Goal: Transaction & Acquisition: Subscribe to service/newsletter

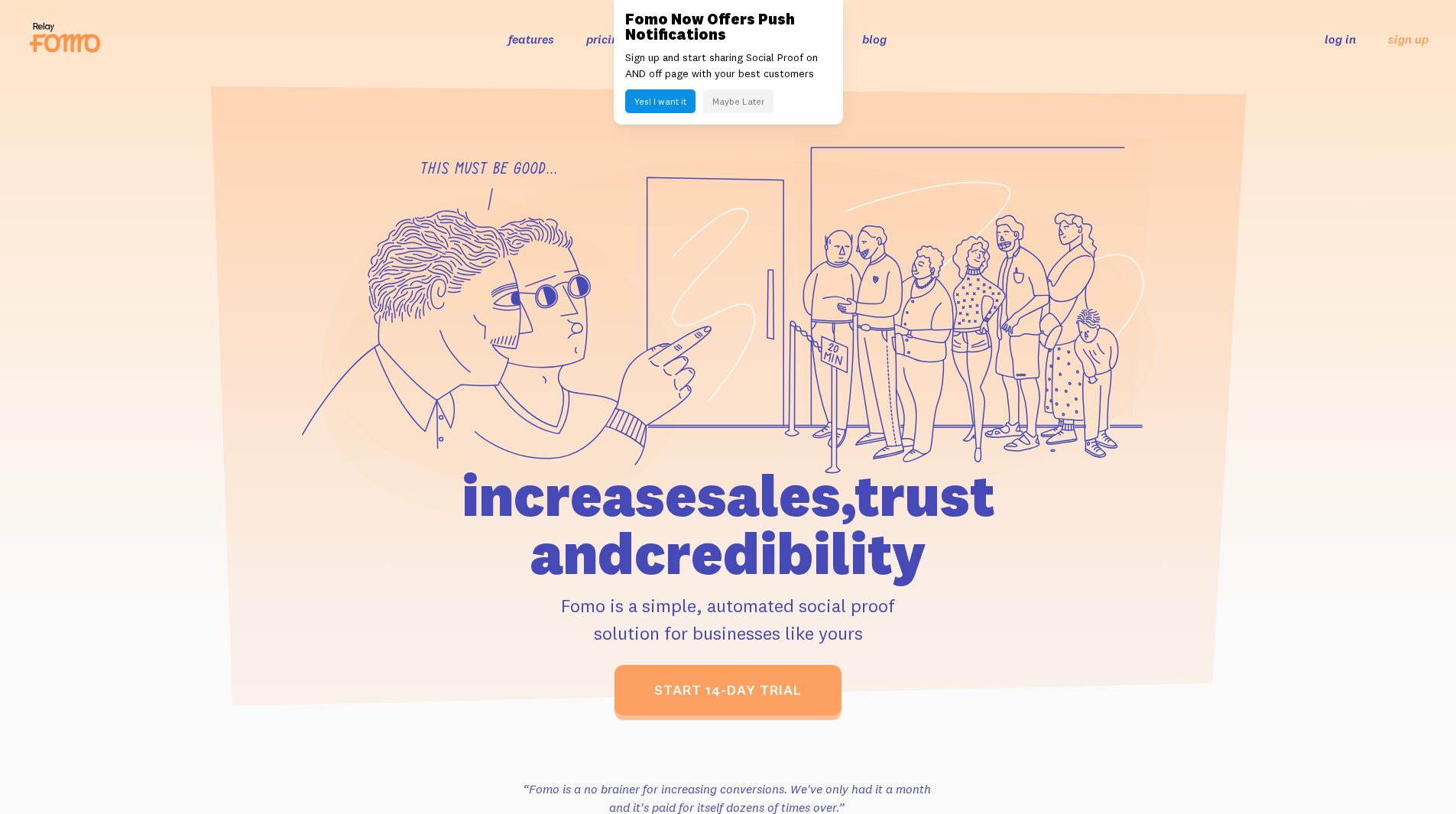
click at [733, 104] on button "Maybe Later" at bounding box center [738, 101] width 70 height 24
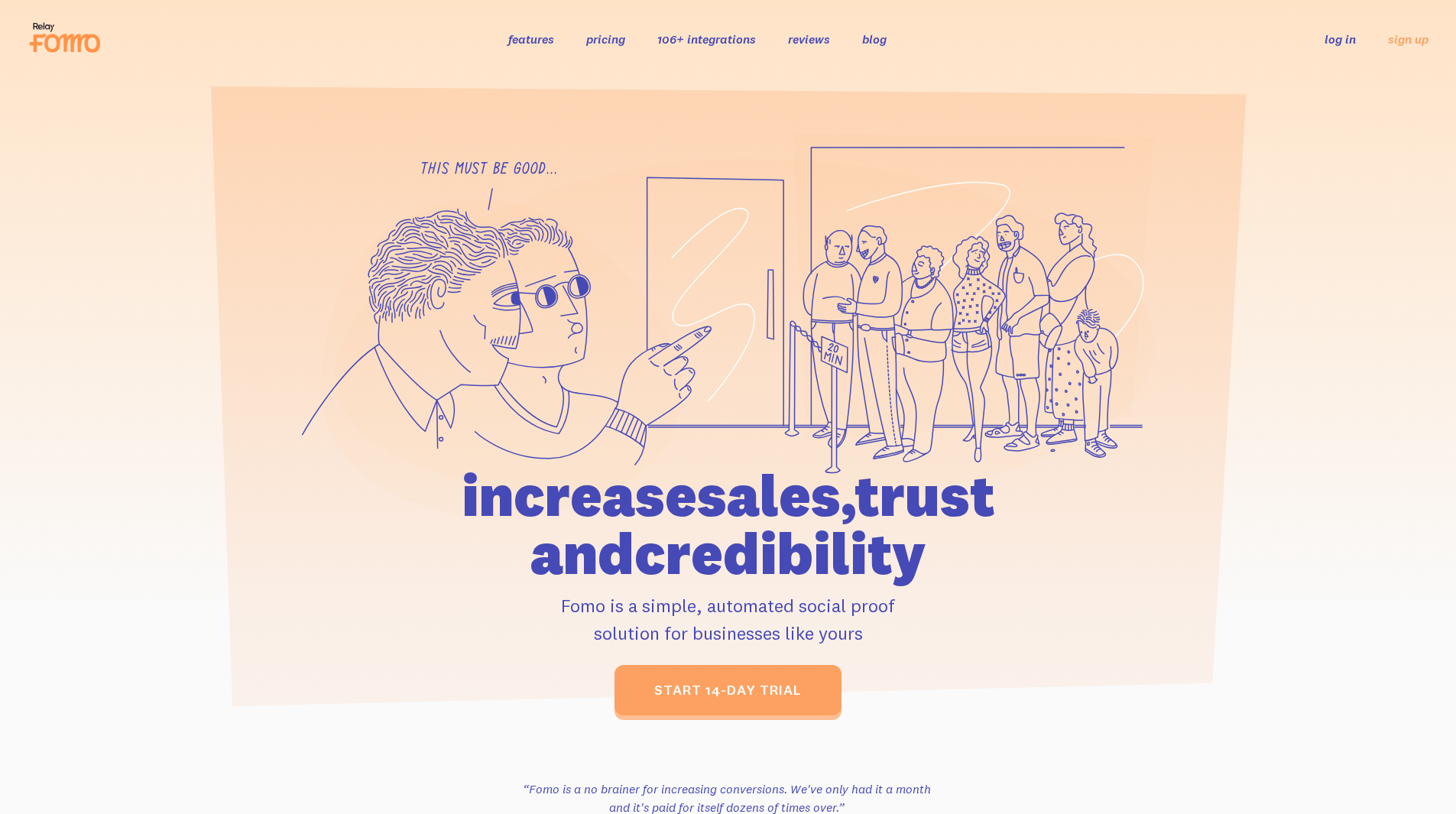
click at [716, 41] on link "106+ integrations" at bounding box center [706, 39] width 99 height 15
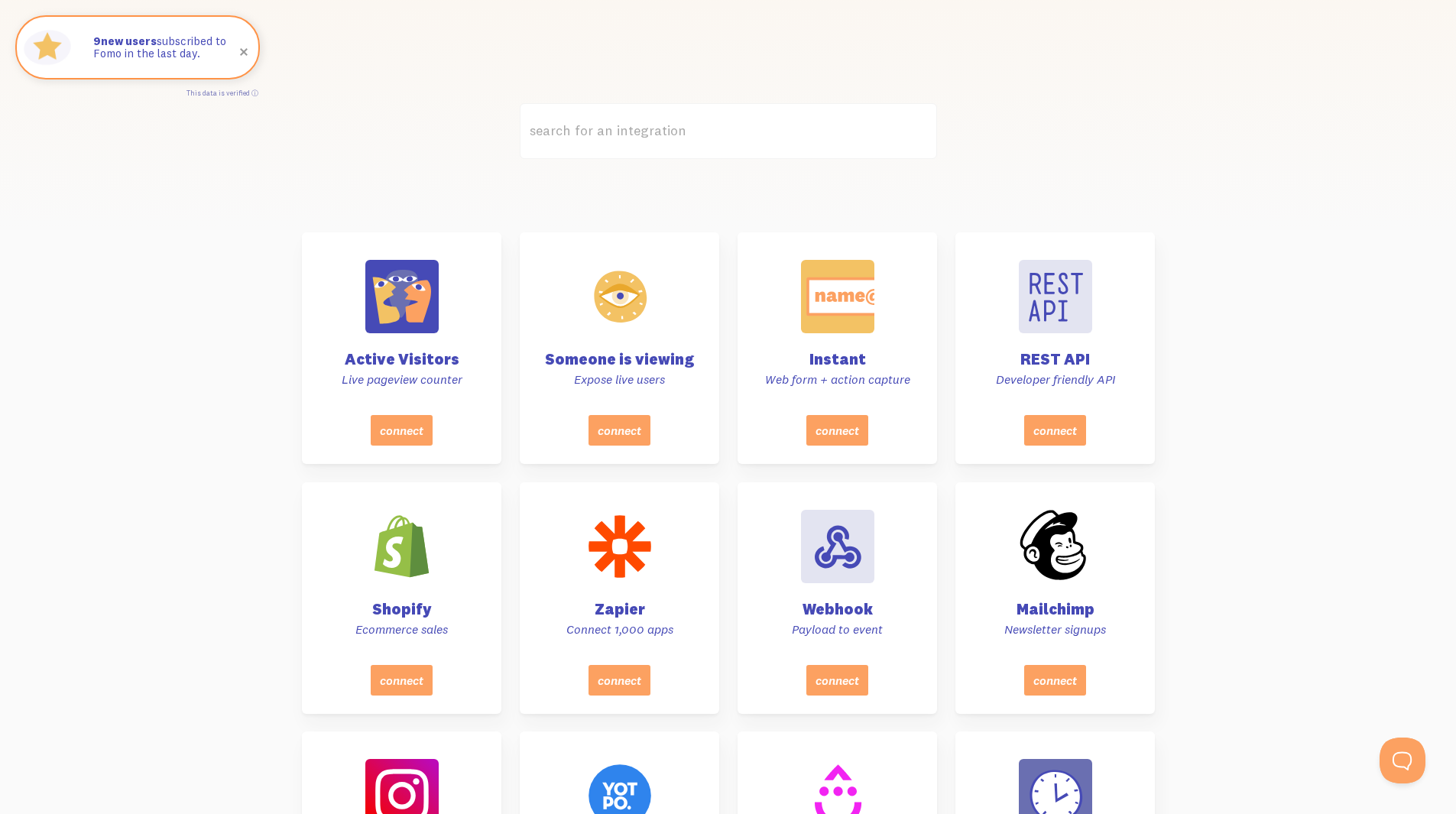
click at [651, 127] on label "search for an integration" at bounding box center [728, 131] width 417 height 56
click at [651, 127] on input "search for an integration" at bounding box center [728, 131] width 417 height 56
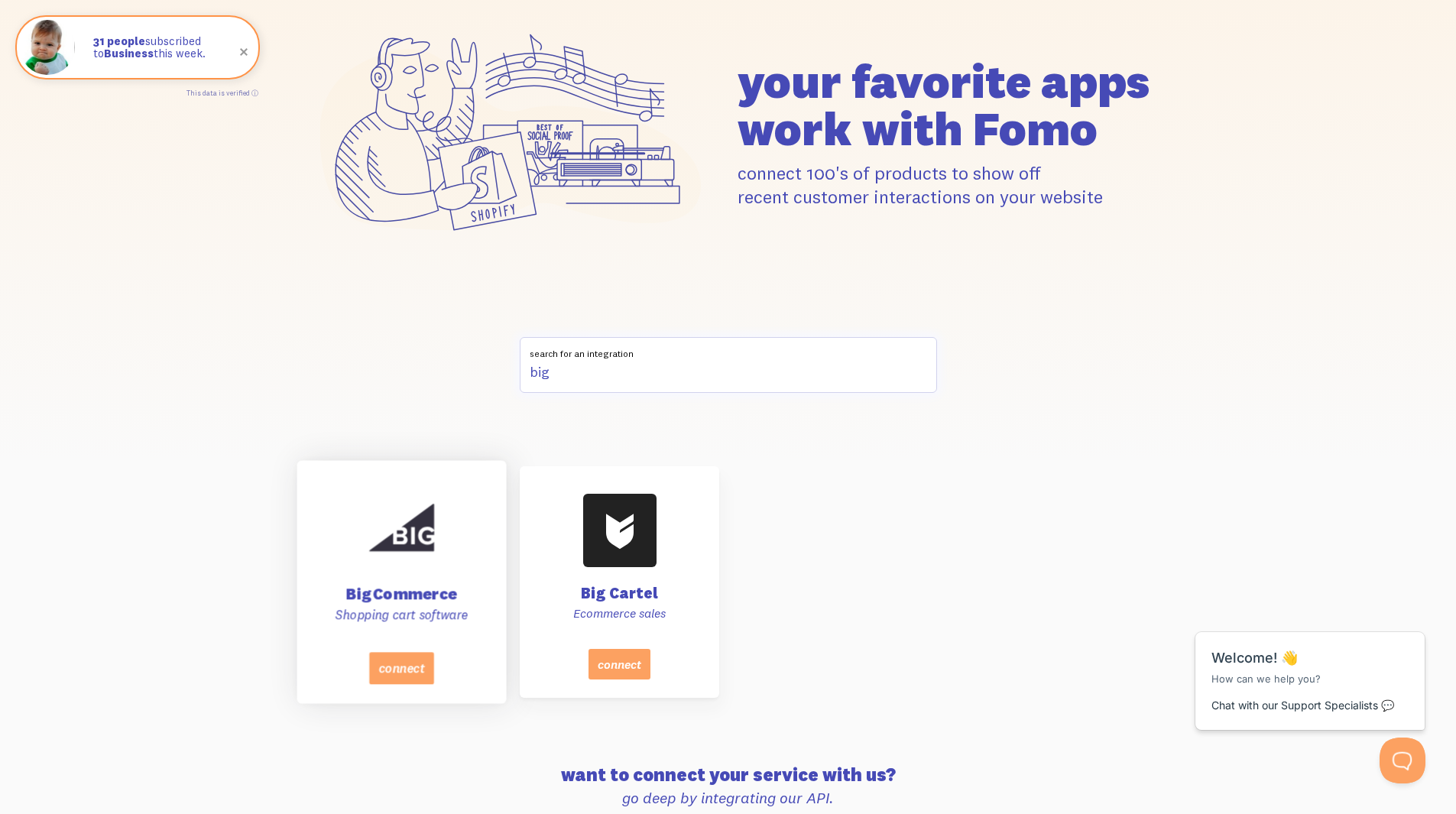
scroll to position [153, 0]
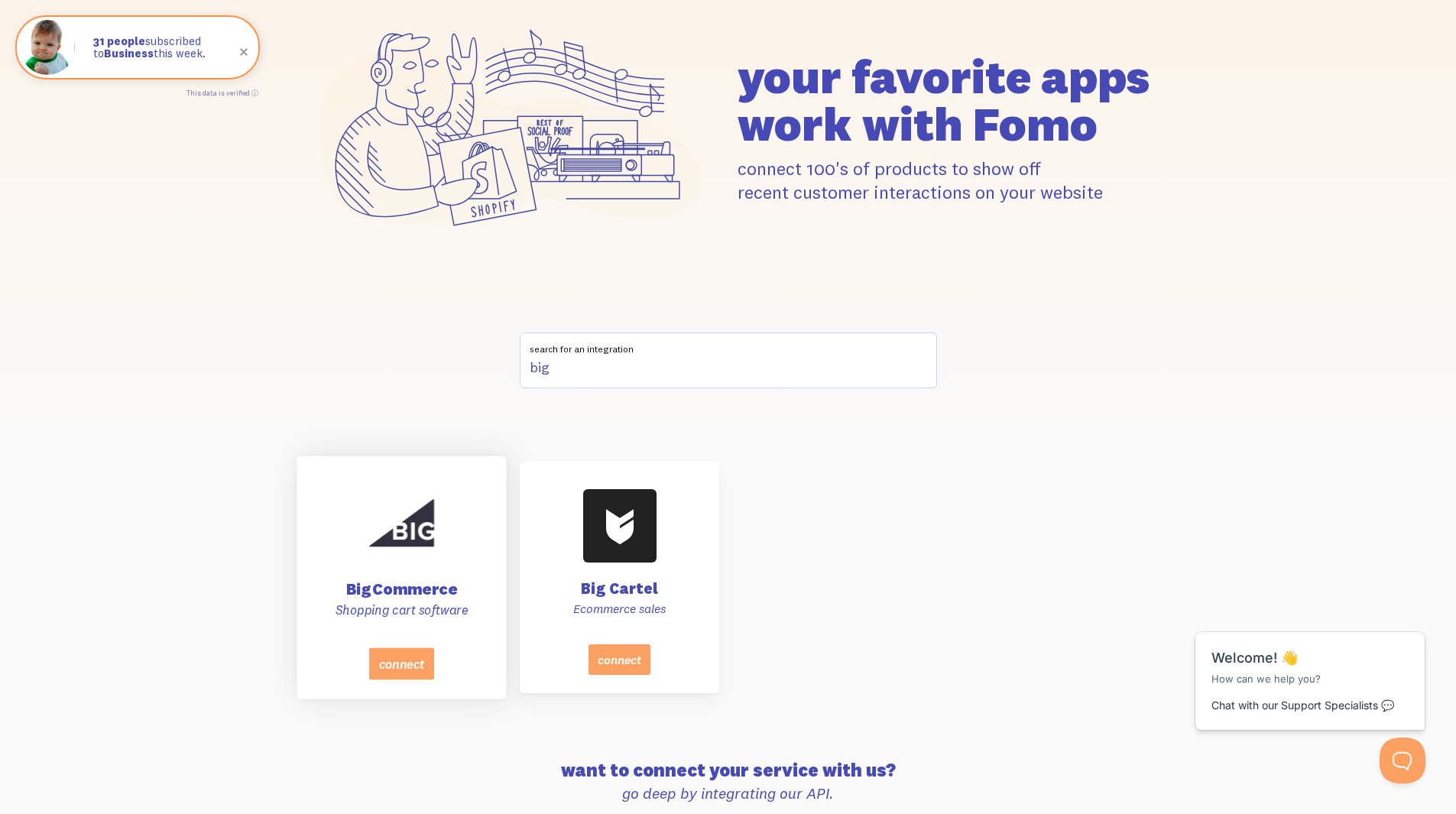
type input "big"
click at [412, 635] on div "BigCommerce Shopping cart software" at bounding box center [401, 556] width 171 height 182
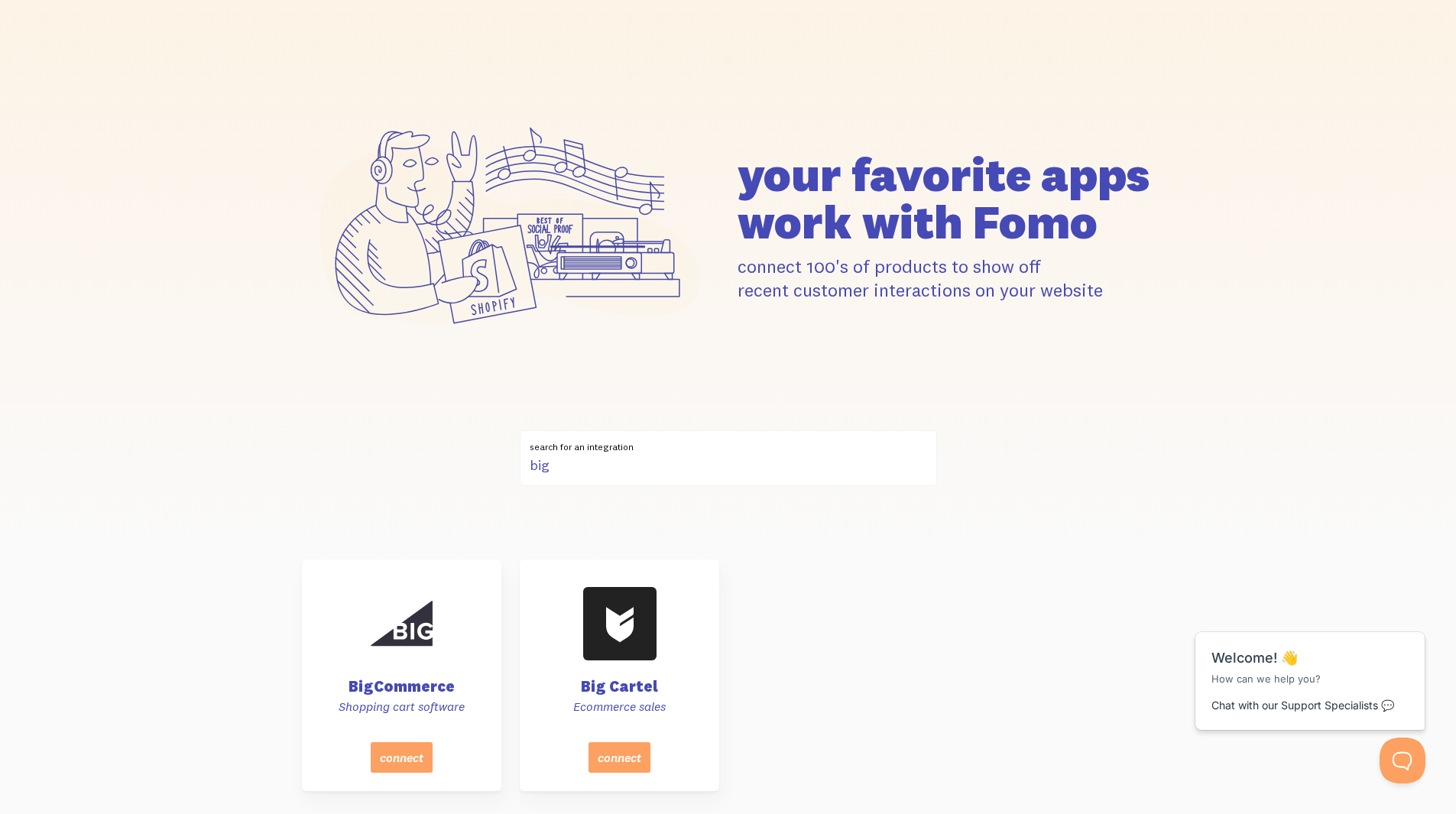
scroll to position [0, 0]
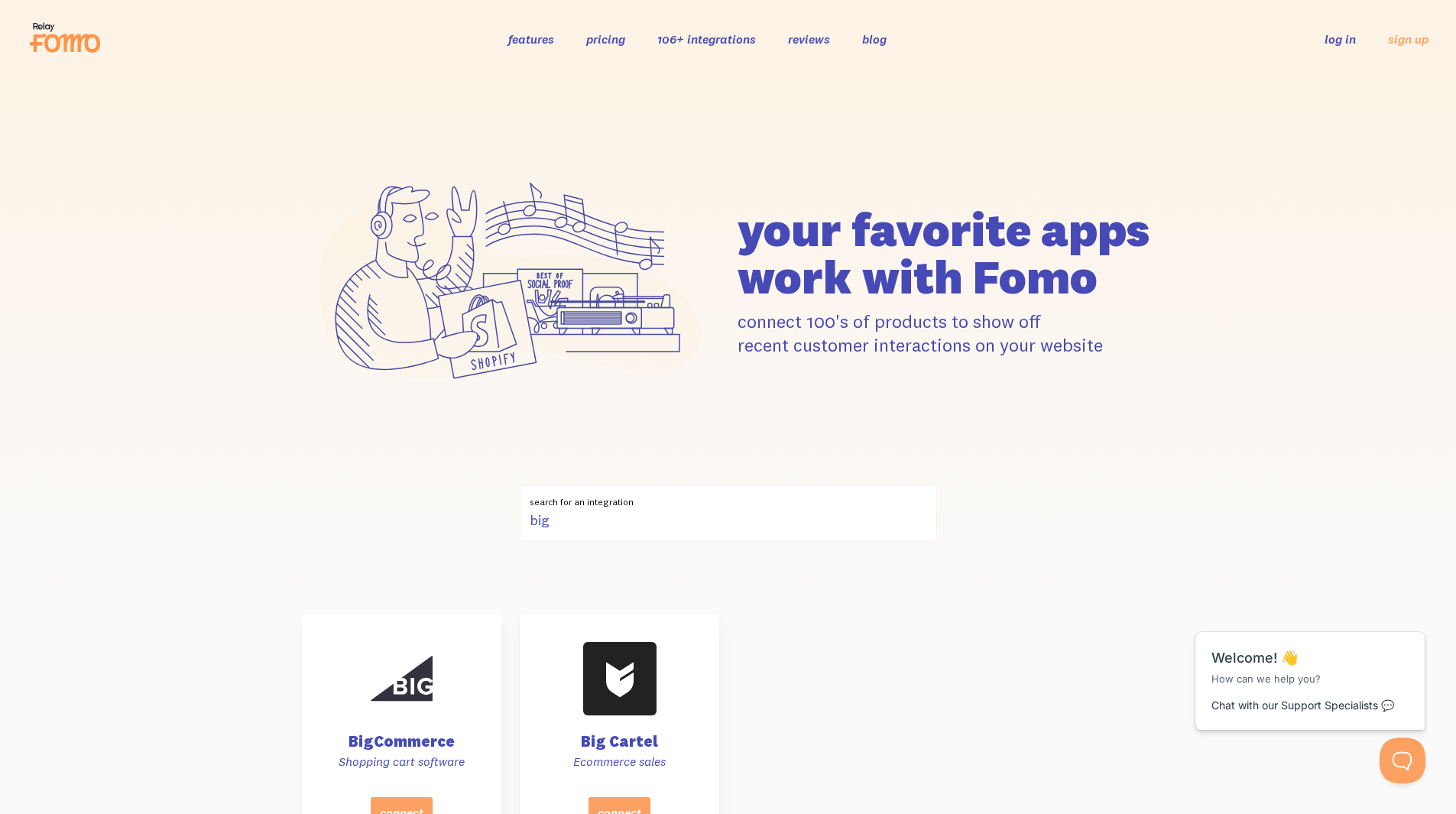
click at [549, 32] on link "features" at bounding box center [531, 39] width 46 height 15
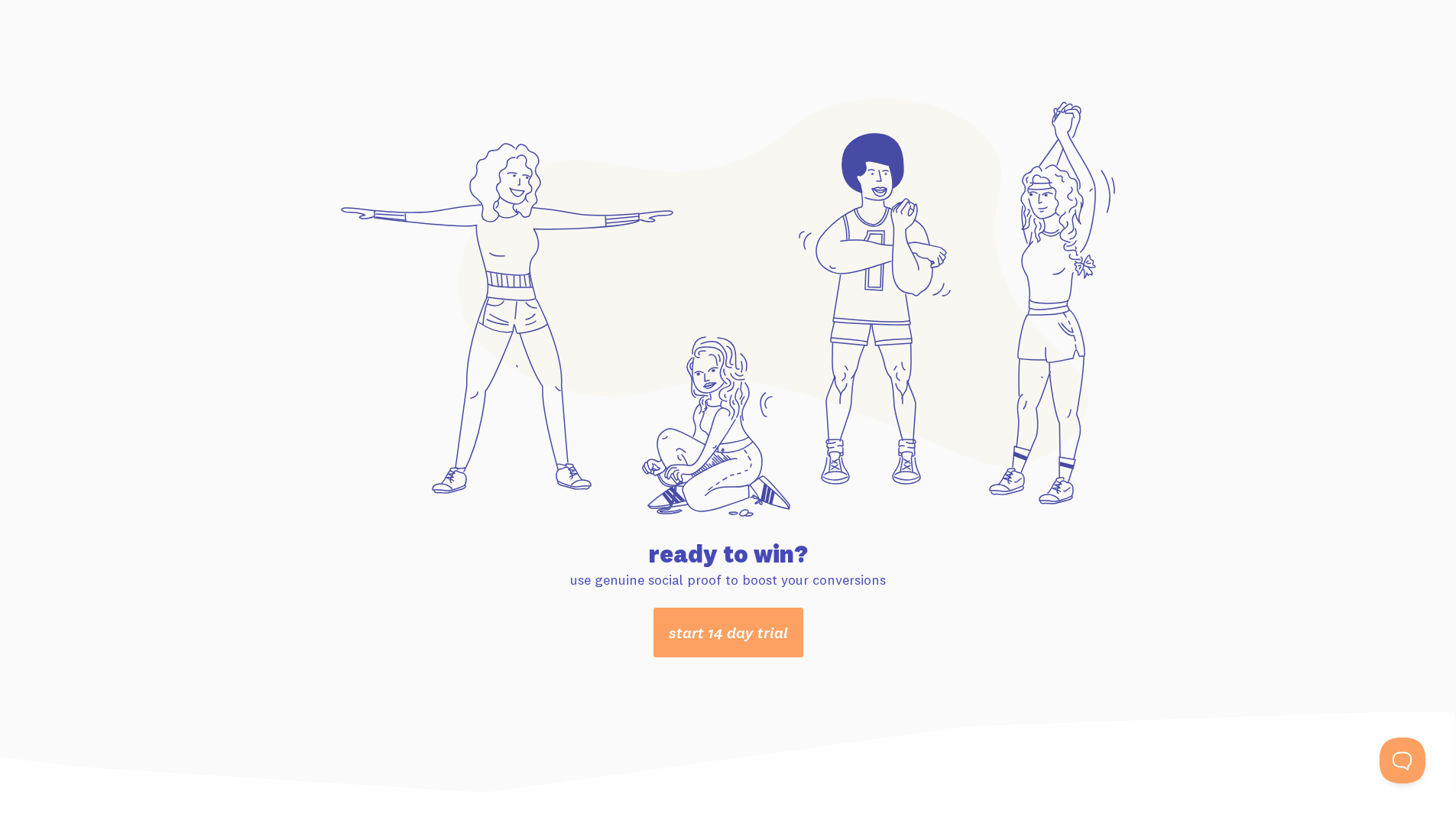
scroll to position [7921, 0]
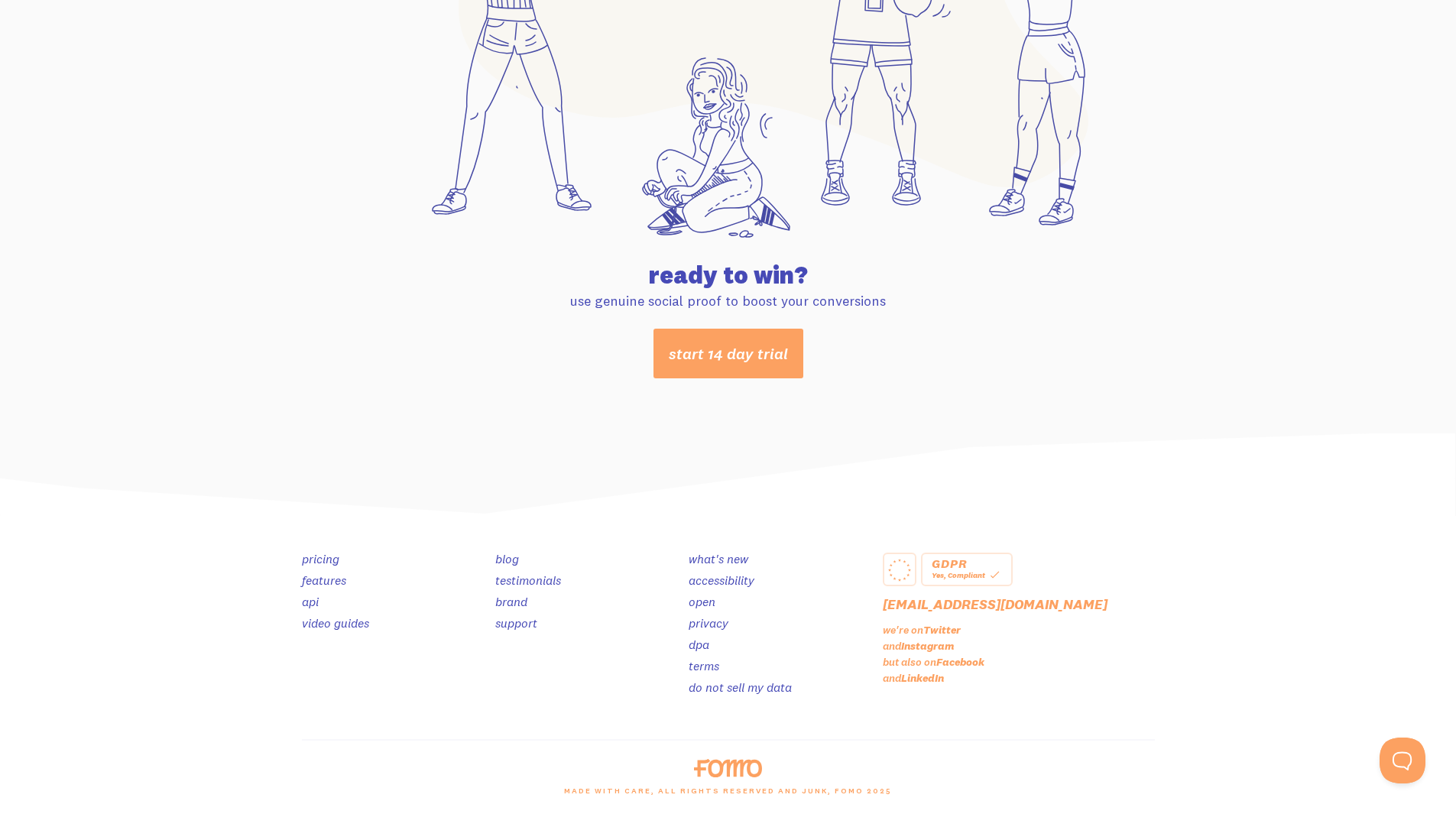
click at [506, 576] on link "testimonials" at bounding box center [528, 580] width 66 height 15
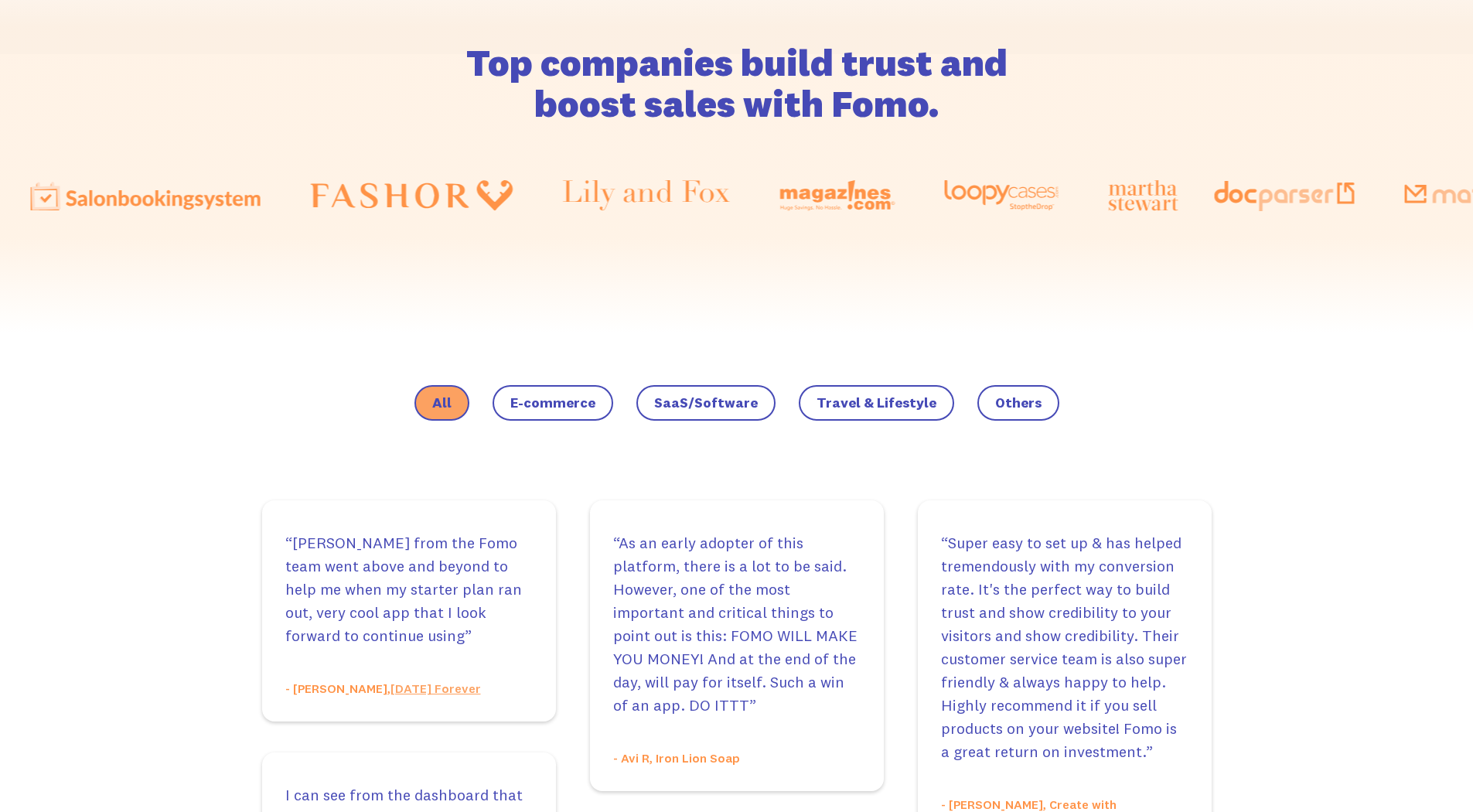
scroll to position [773, 0]
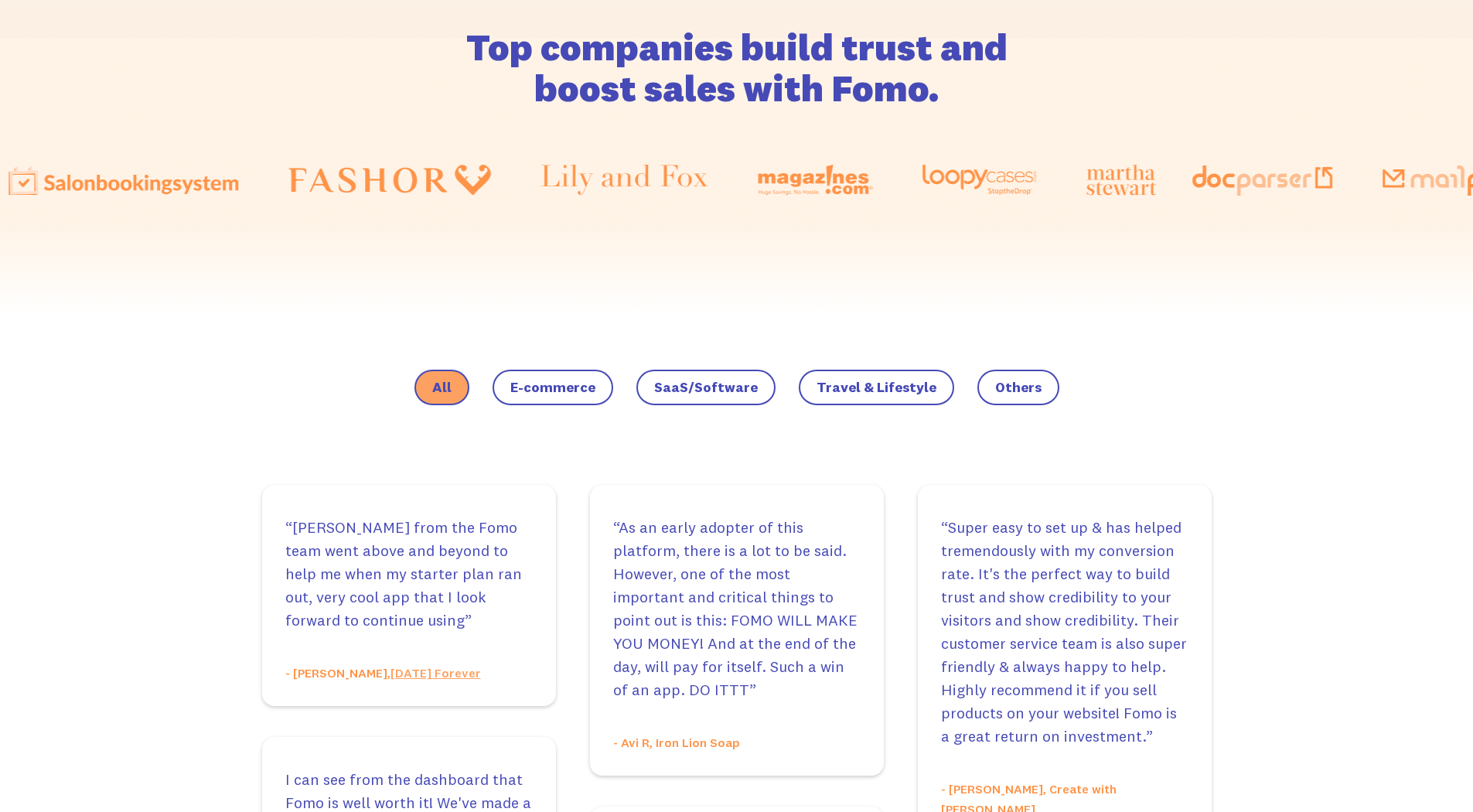
click at [545, 383] on span "E-commerce" at bounding box center [552, 387] width 85 height 16
click at [0, 0] on input "E-commerce" at bounding box center [0, 0] width 0 height 0
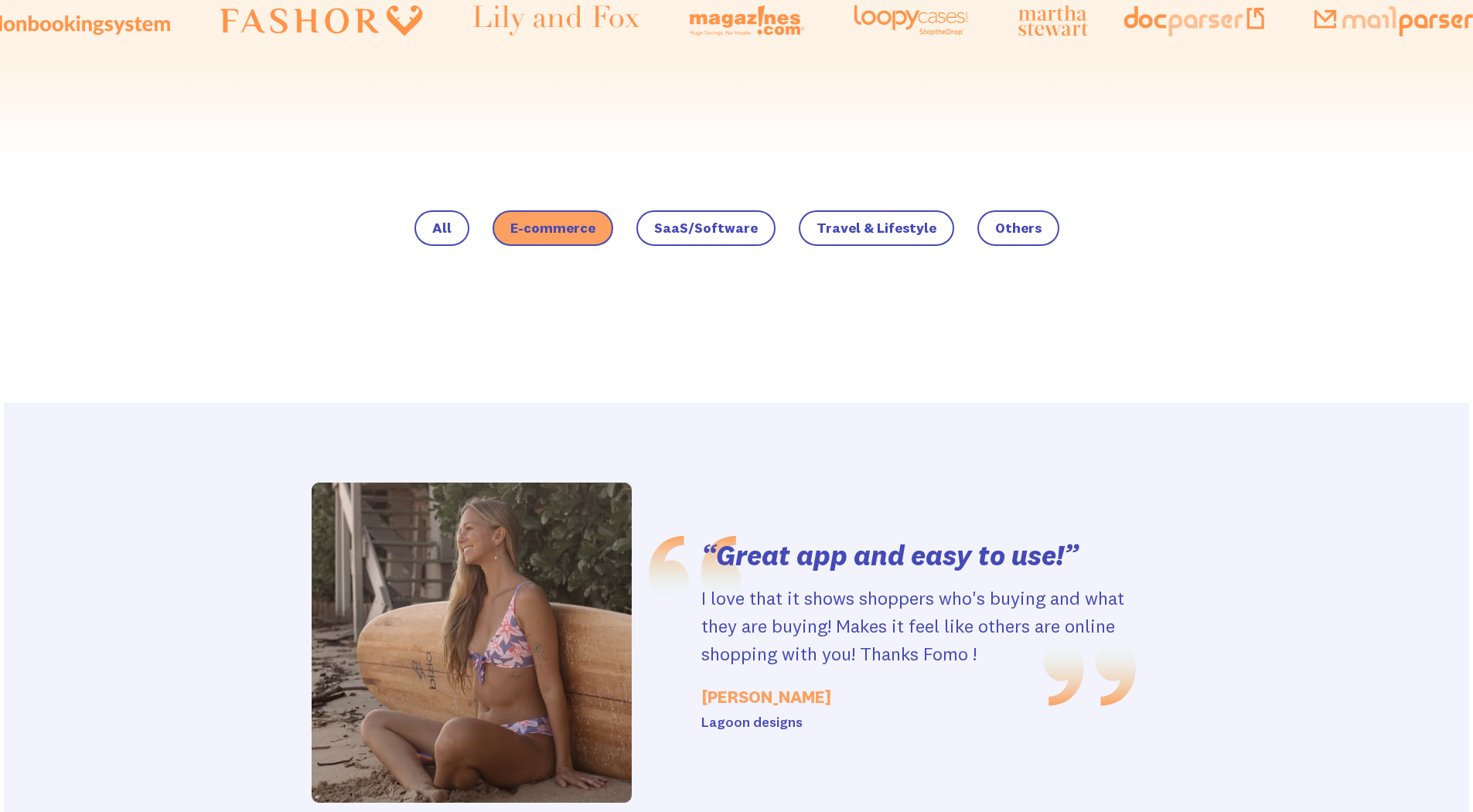
scroll to position [1159, 0]
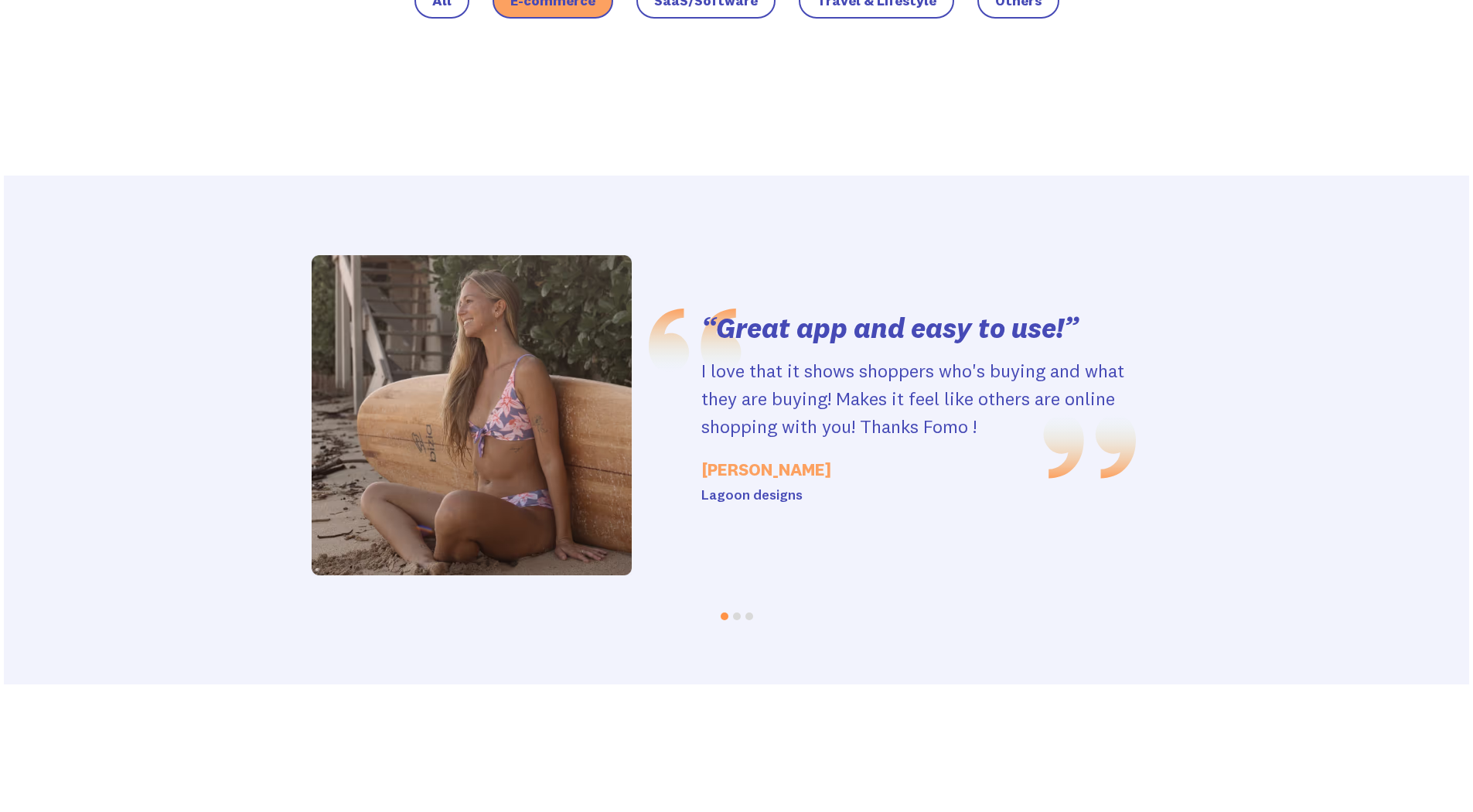
click at [737, 617] on button "Go to slide 2" at bounding box center [736, 616] width 8 height 8
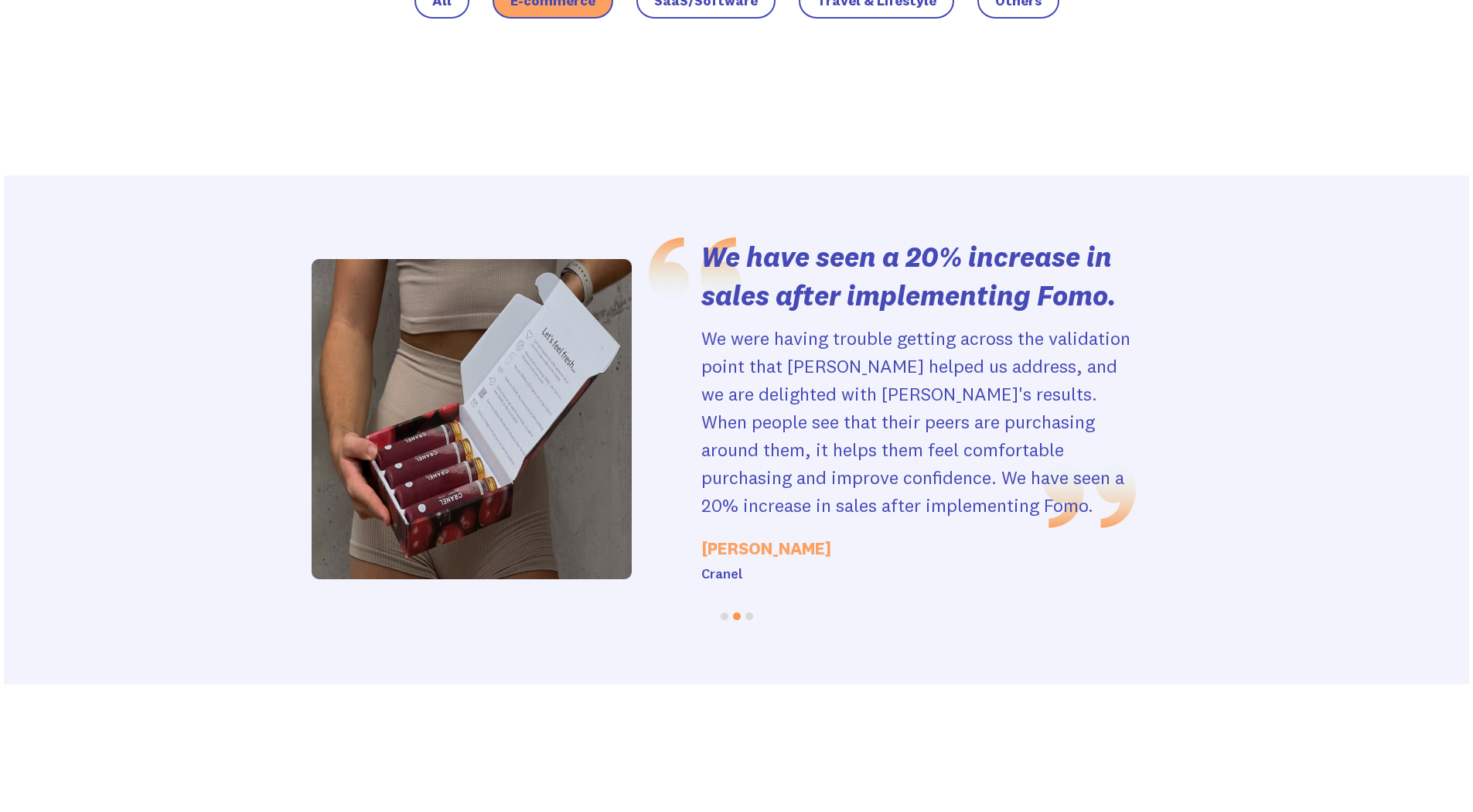
click at [749, 617] on button "Go to slide 3" at bounding box center [749, 616] width 8 height 8
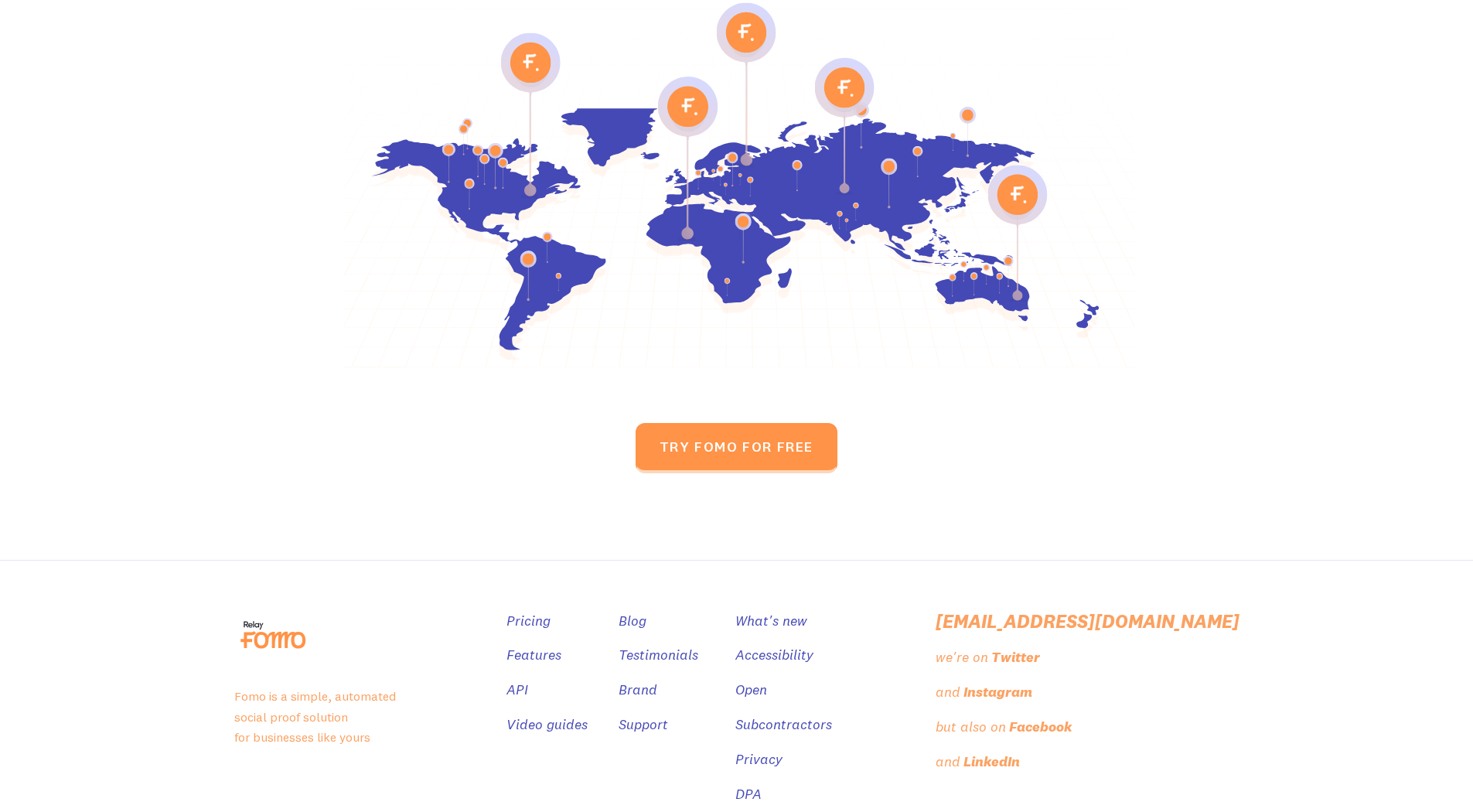
scroll to position [2459, 0]
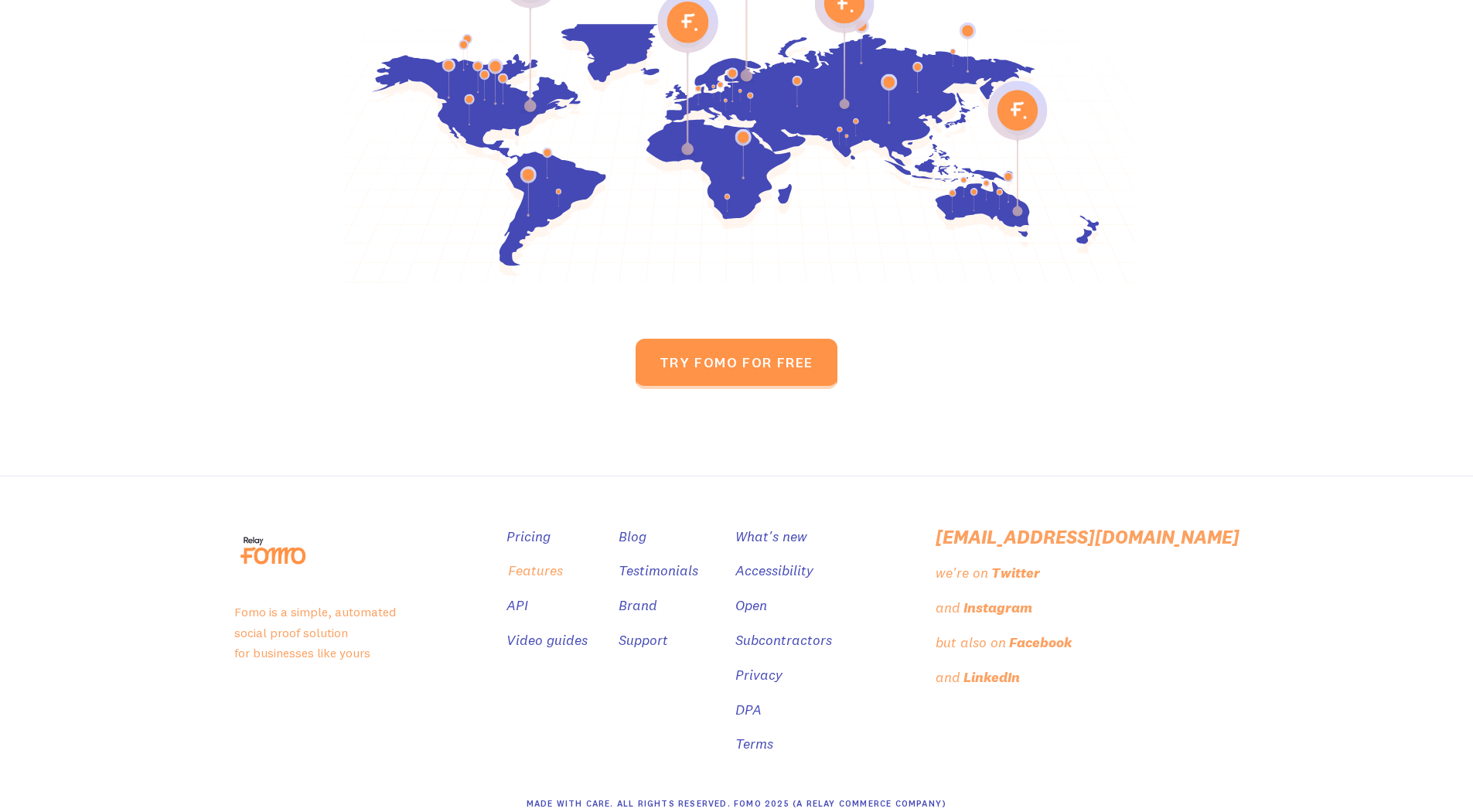
click at [563, 559] on link "Features" at bounding box center [535, 571] width 55 height 23
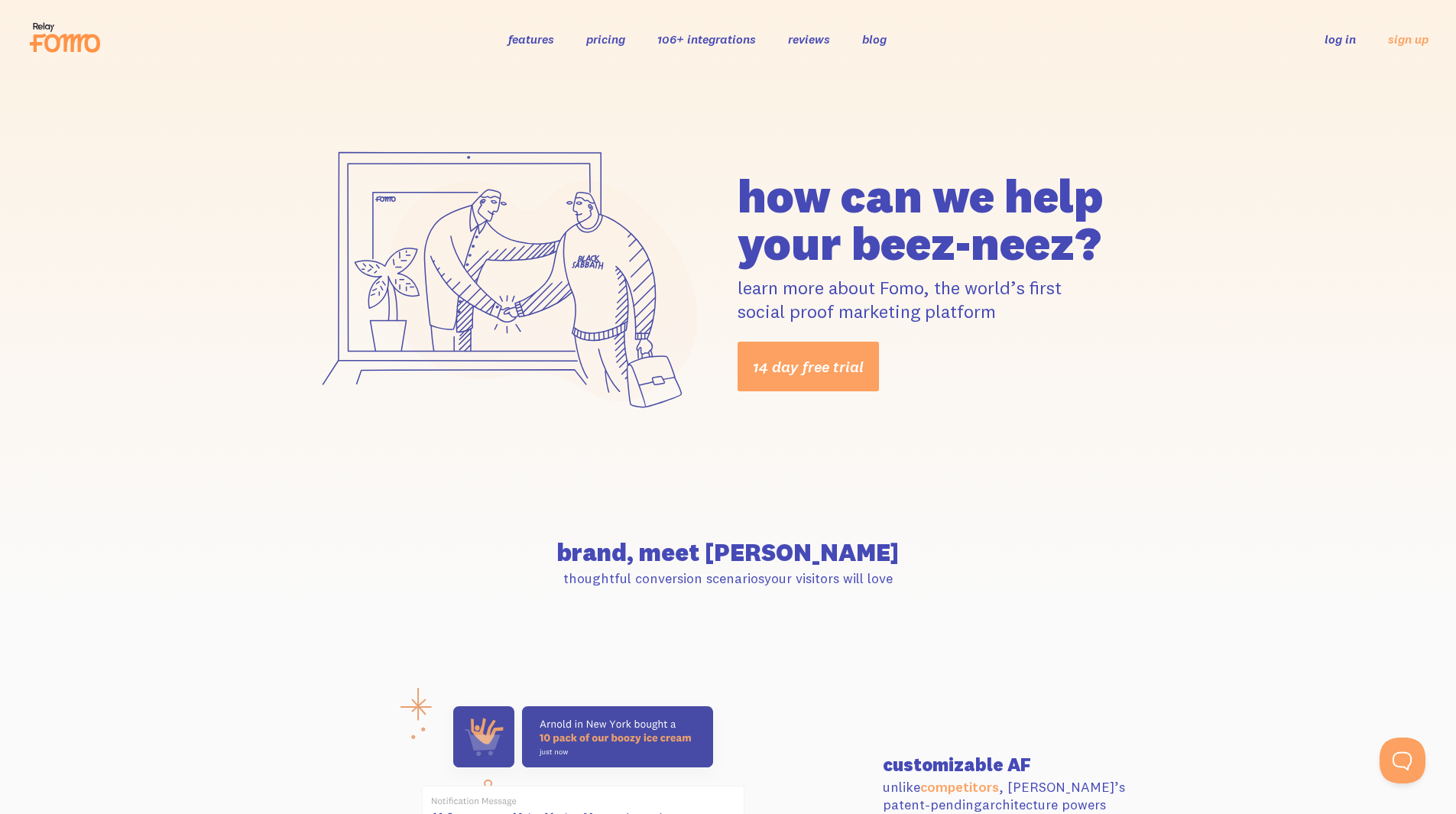
click at [622, 44] on link "pricing" at bounding box center [605, 39] width 39 height 15
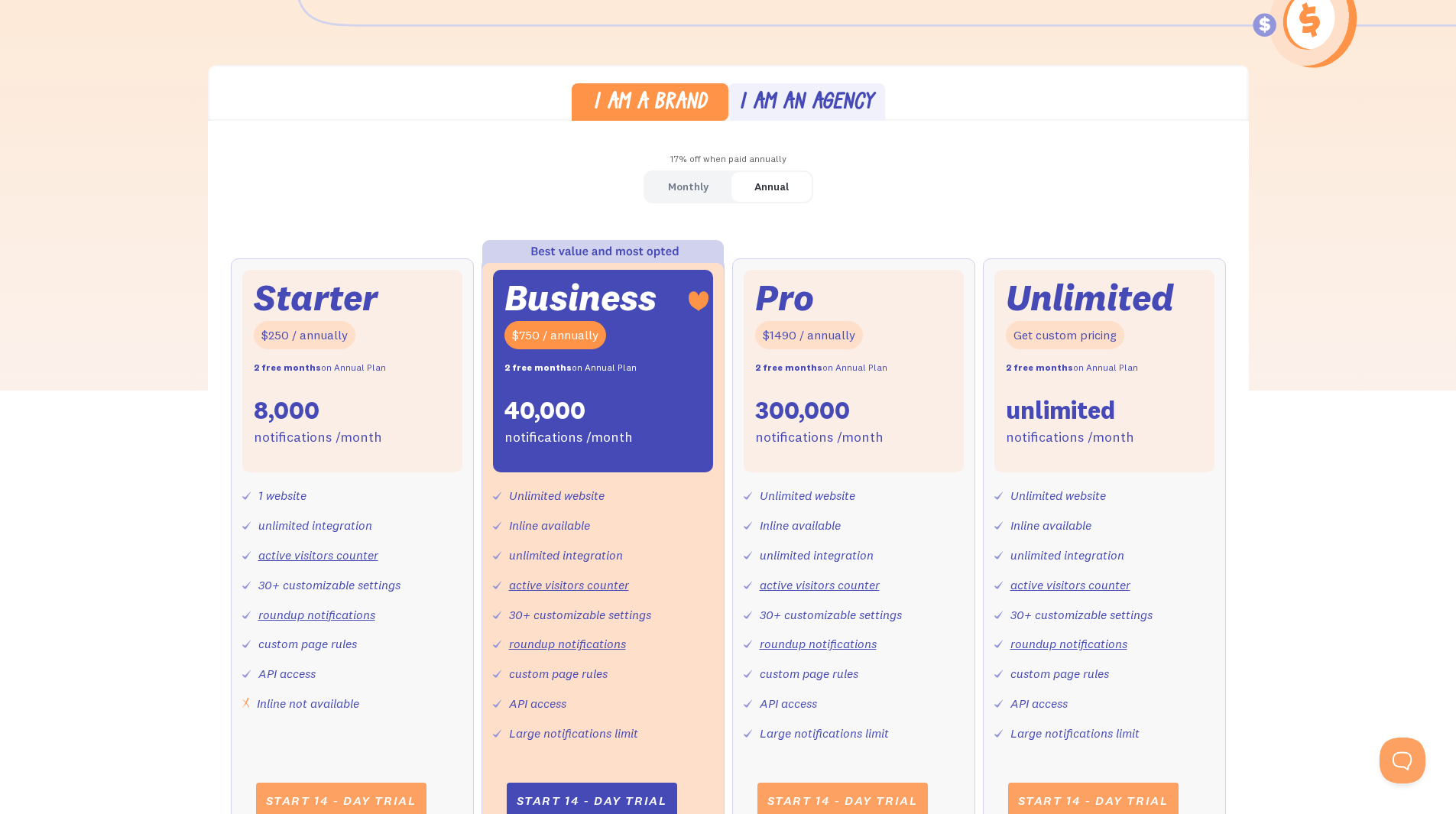
scroll to position [382, 0]
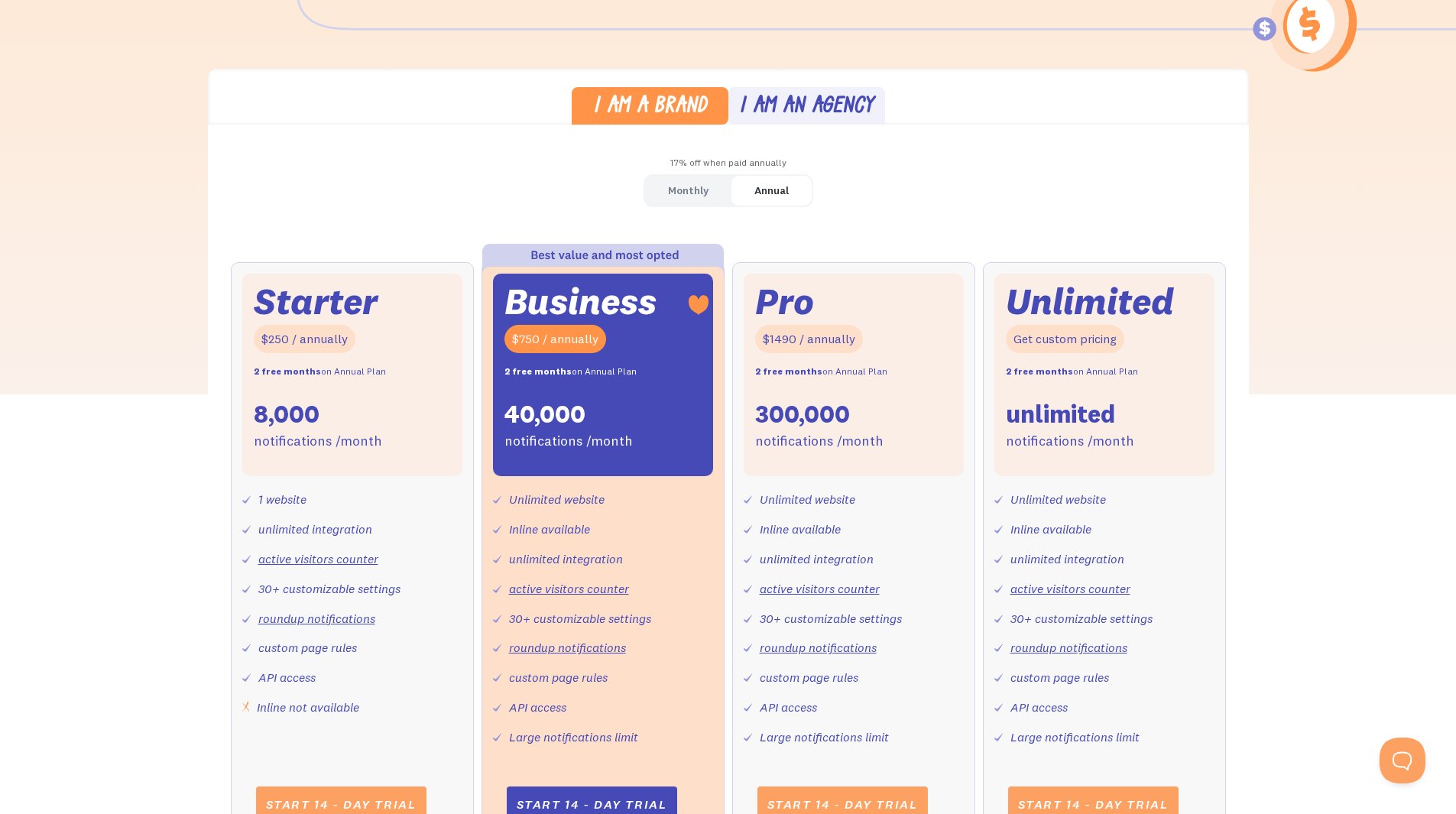
click at [696, 203] on link "Monthly" at bounding box center [688, 191] width 87 height 30
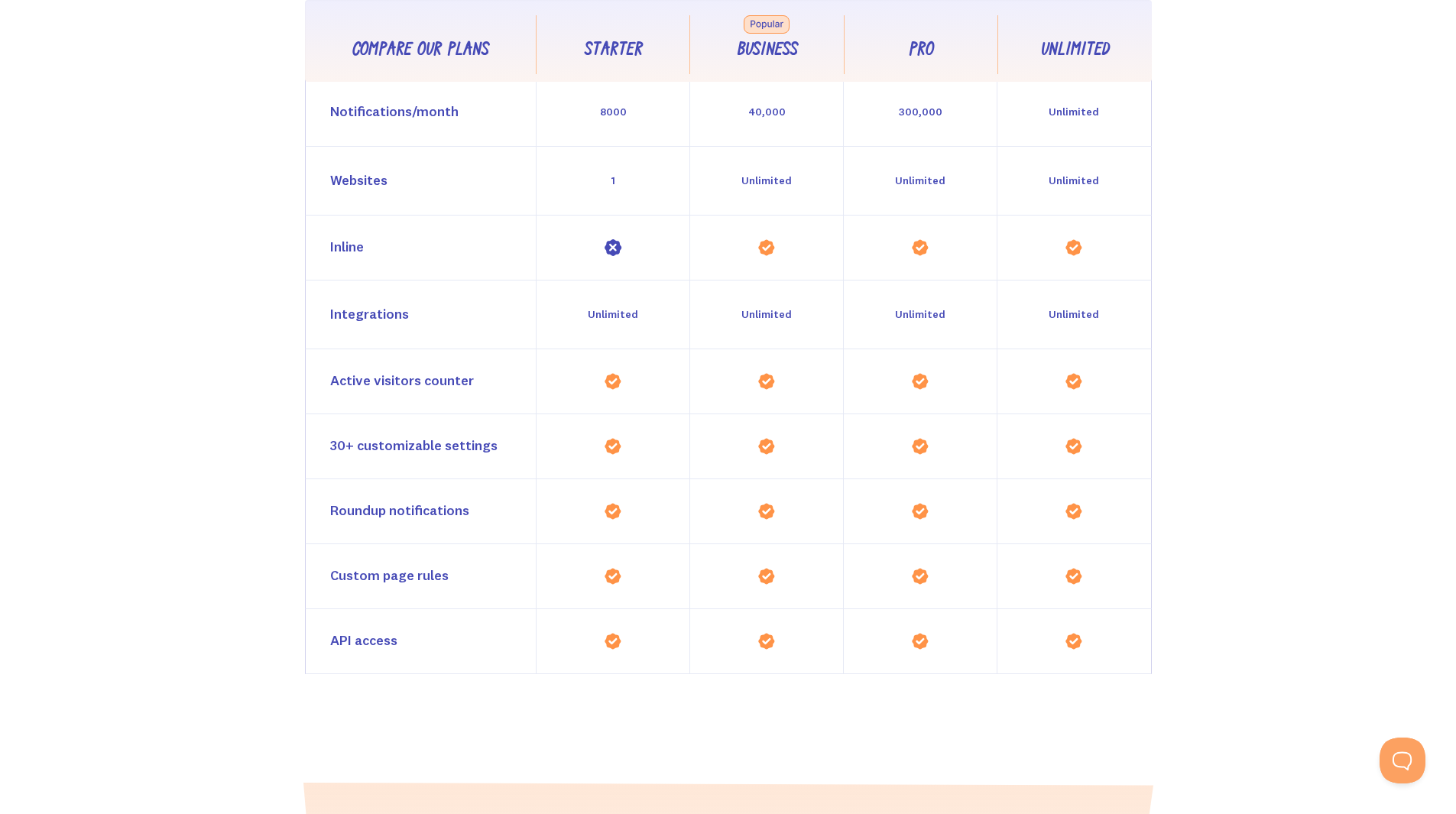
scroll to position [1452, 0]
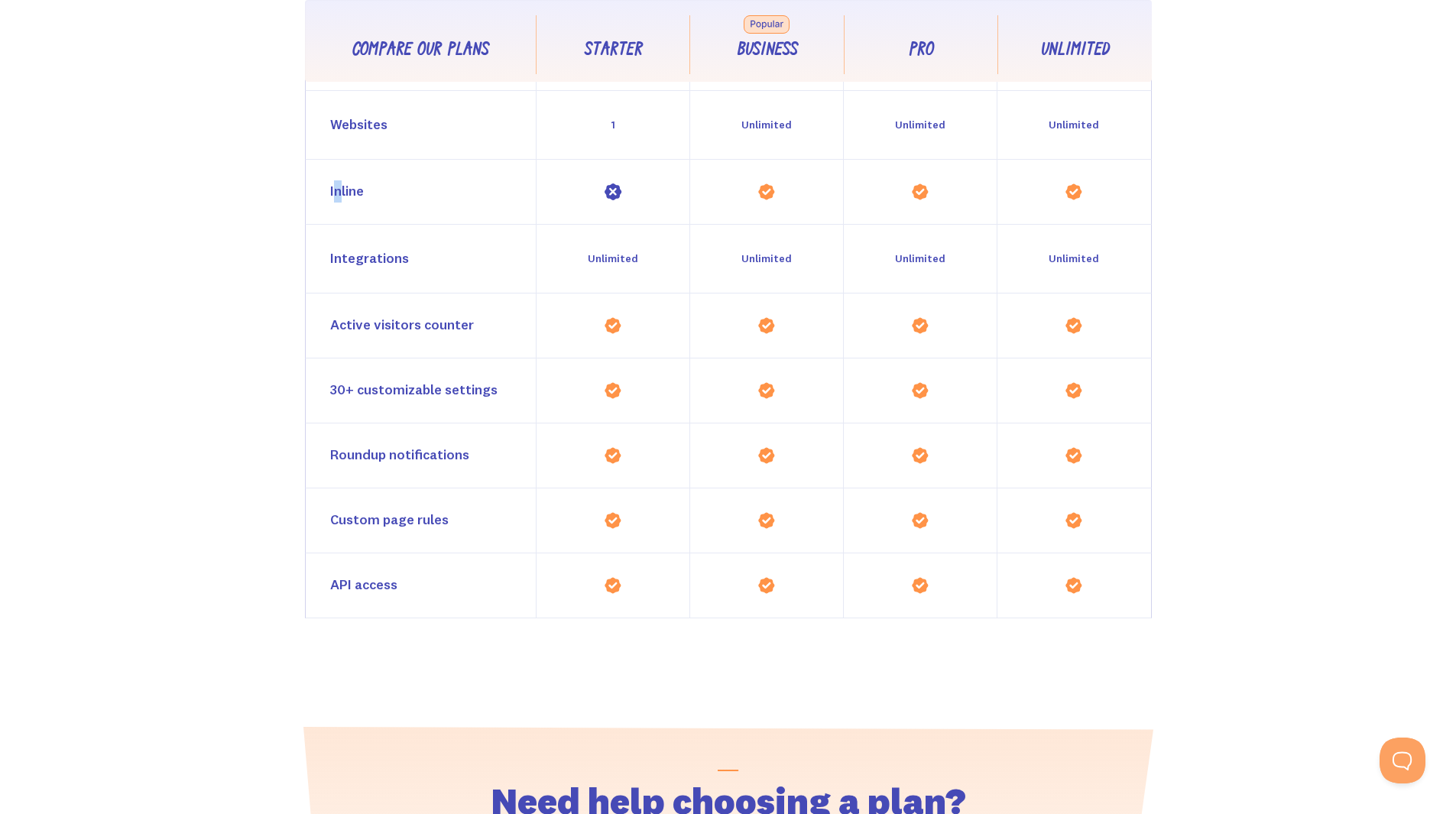
click at [340, 184] on div "Inline" at bounding box center [346, 191] width 33 height 22
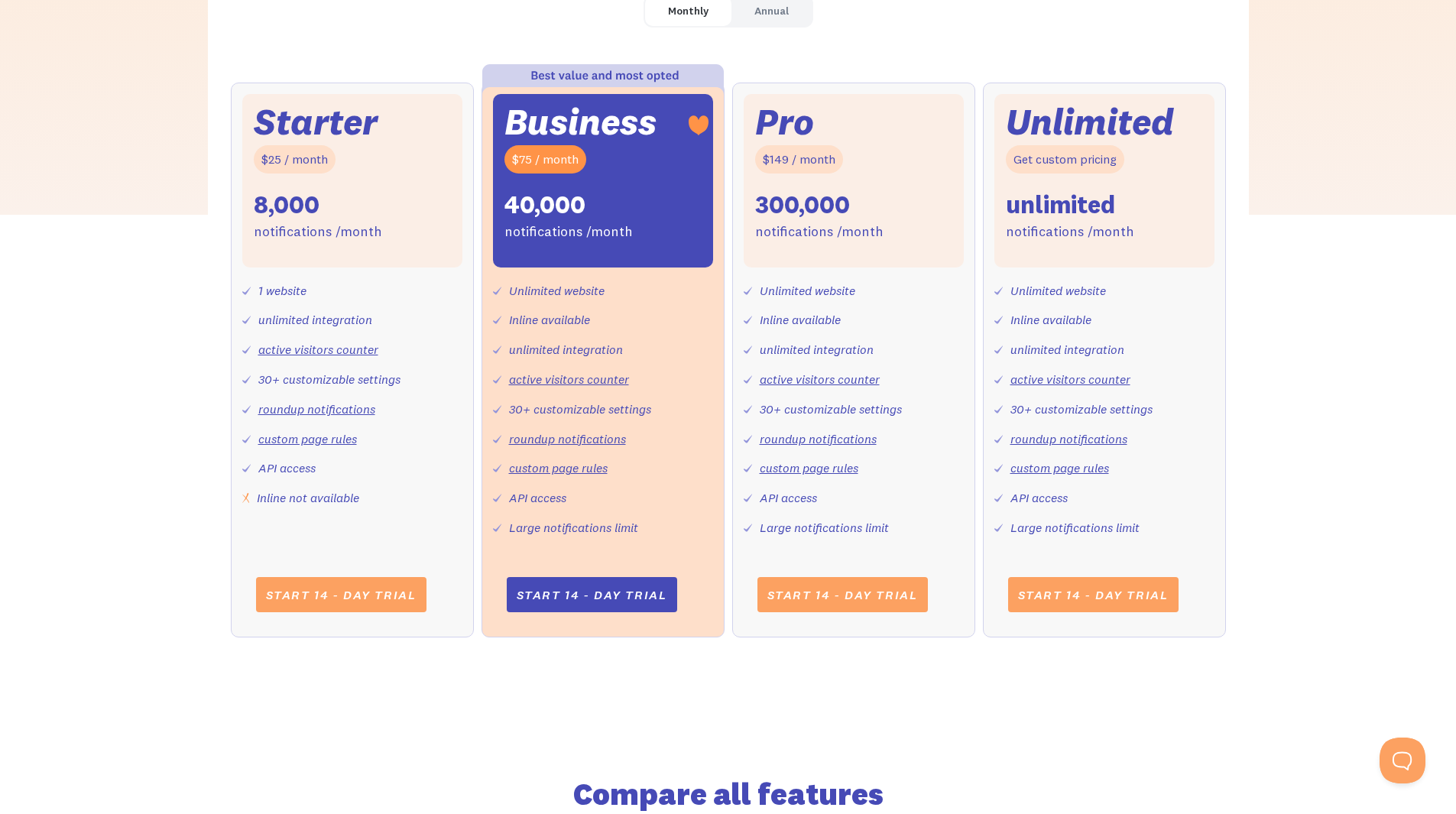
scroll to position [535, 0]
